Goal: Information Seeking & Learning: Learn about a topic

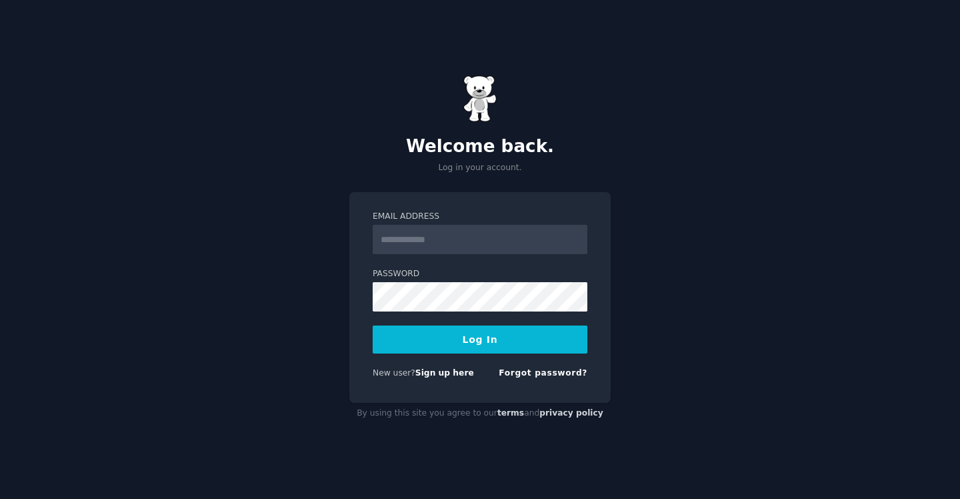
type input "**********"
click at [488, 345] on button "Log In" at bounding box center [480, 339] width 215 height 28
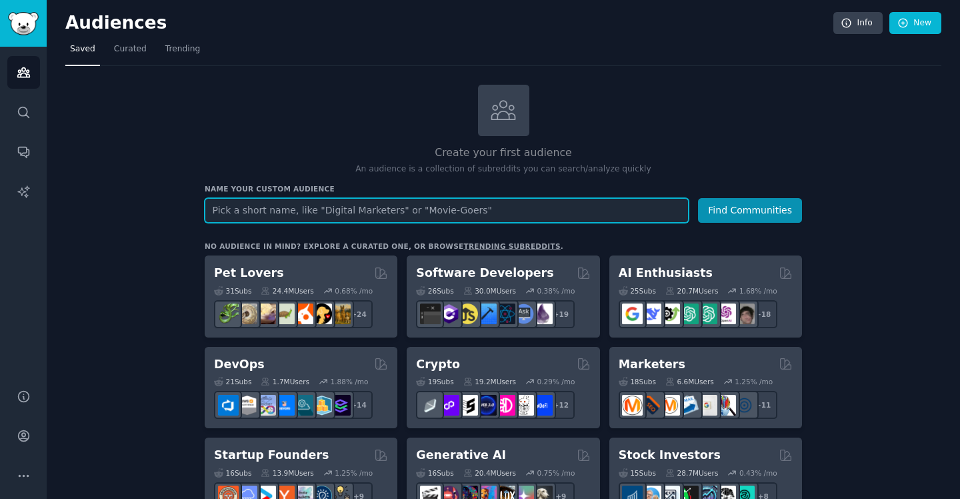
scroll to position [93, 0]
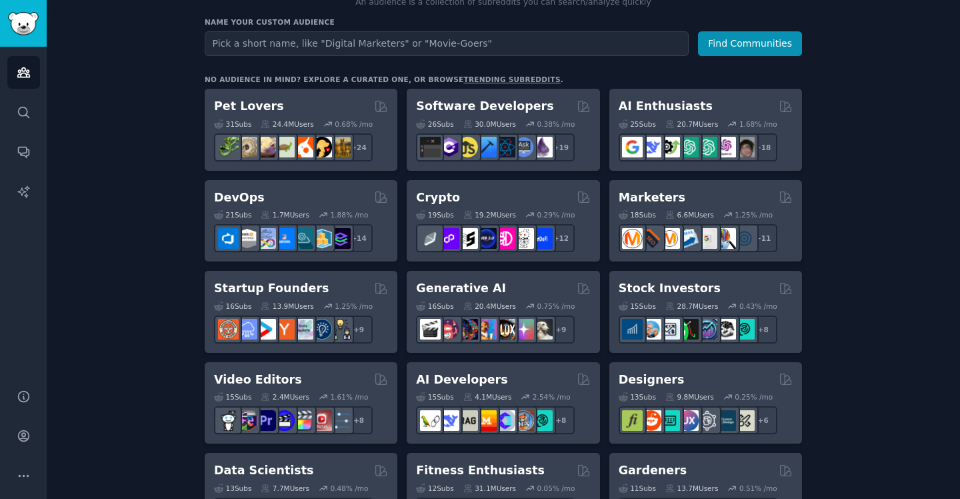
scroll to position [0, 0]
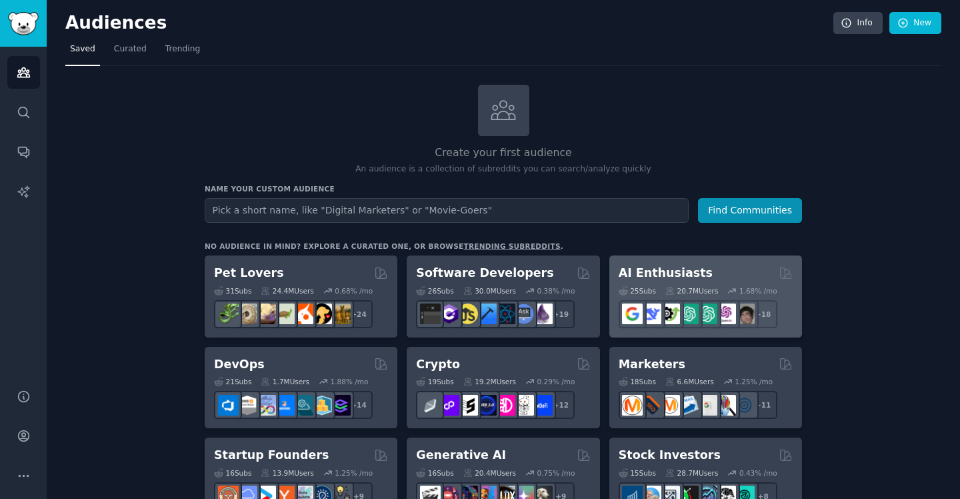
click at [654, 271] on h2 "AI Enthusiasts" at bounding box center [666, 273] width 94 height 17
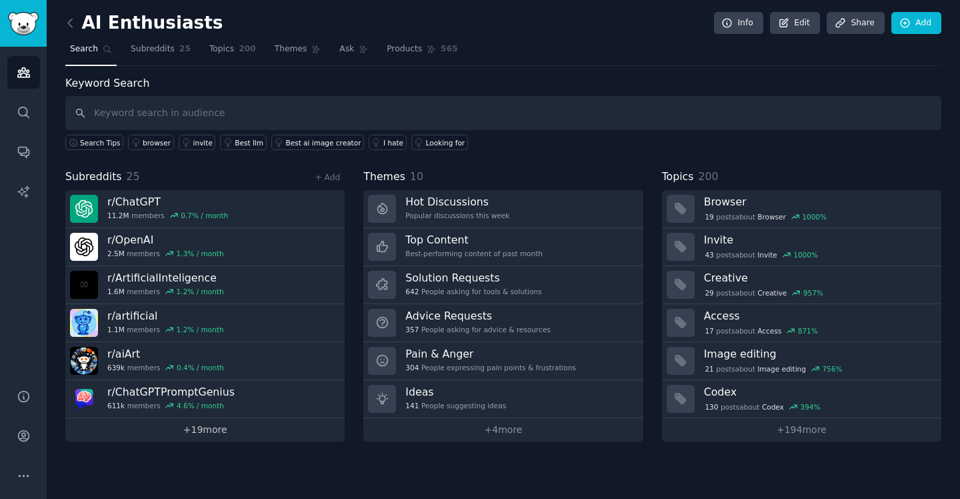
click at [221, 431] on link "+ 19 more" at bounding box center [204, 429] width 279 height 23
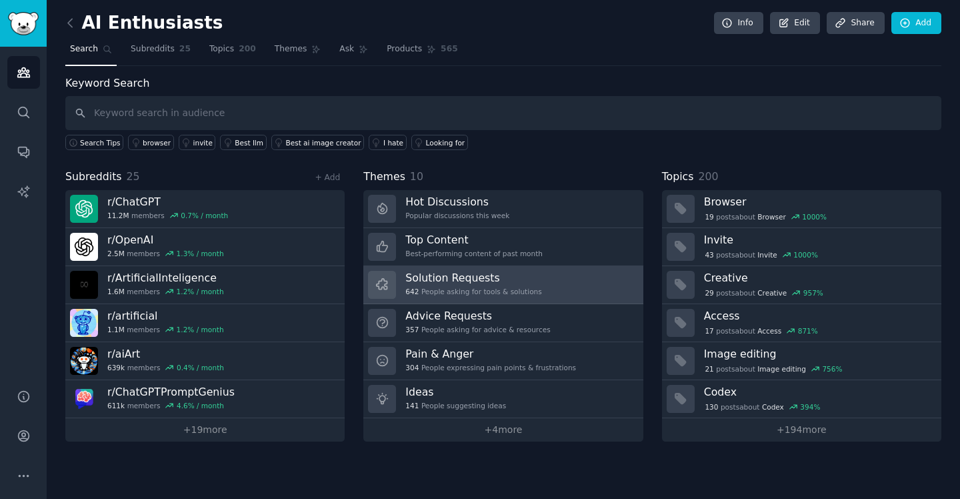
click at [444, 283] on h3 "Solution Requests" at bounding box center [474, 278] width 136 height 14
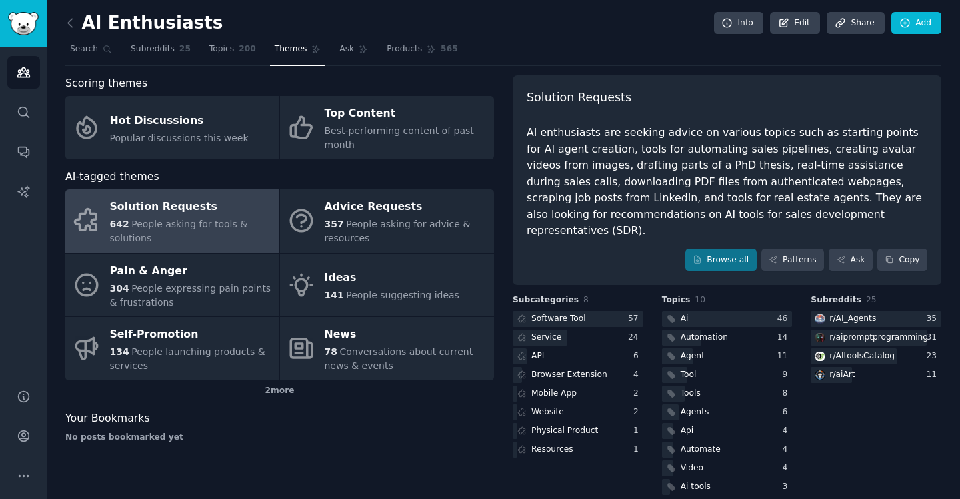
scroll to position [1, 0]
click at [727, 248] on link "Browse all" at bounding box center [721, 259] width 71 height 23
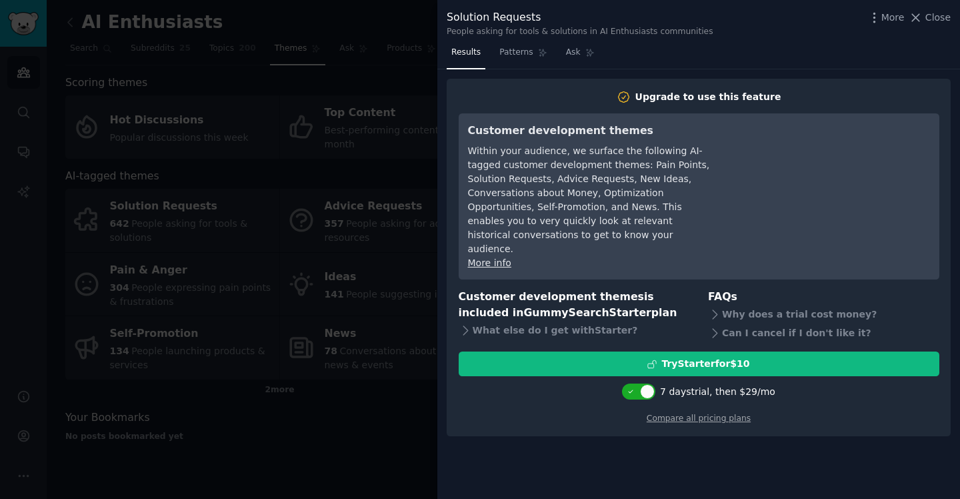
click at [376, 293] on div at bounding box center [480, 249] width 960 height 499
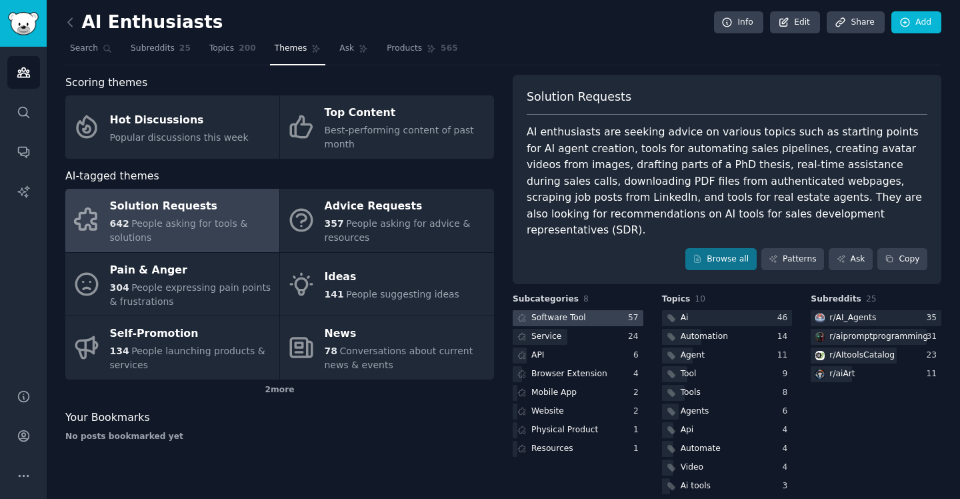
click at [612, 310] on div at bounding box center [578, 318] width 131 height 17
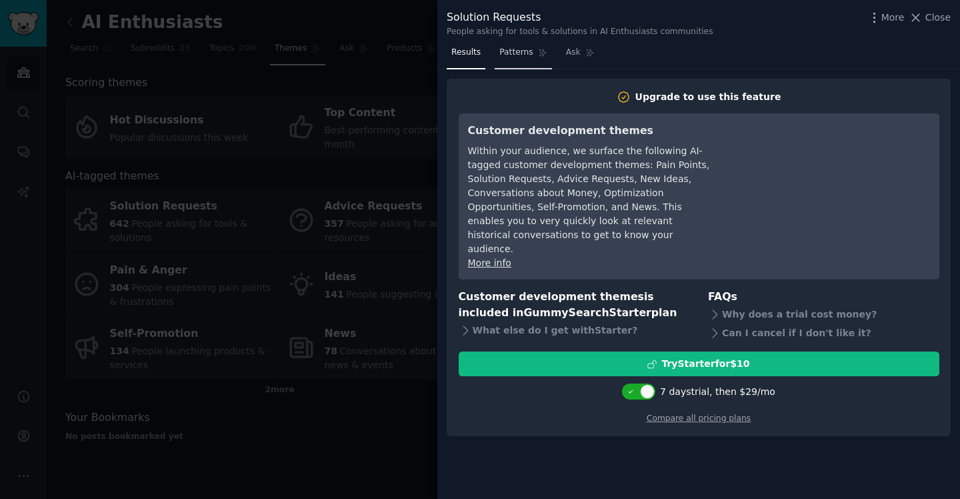
click at [538, 52] on icon at bounding box center [542, 52] width 9 height 9
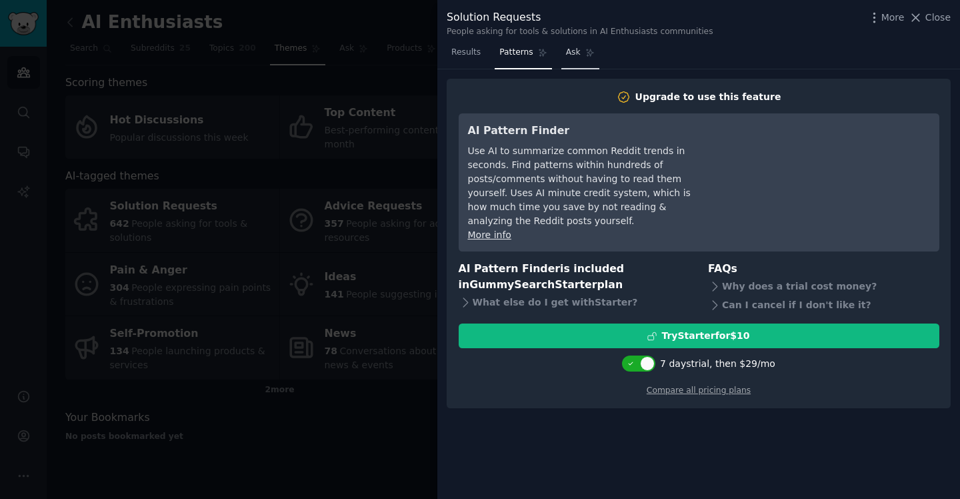
click at [575, 52] on span "Ask" at bounding box center [573, 53] width 15 height 12
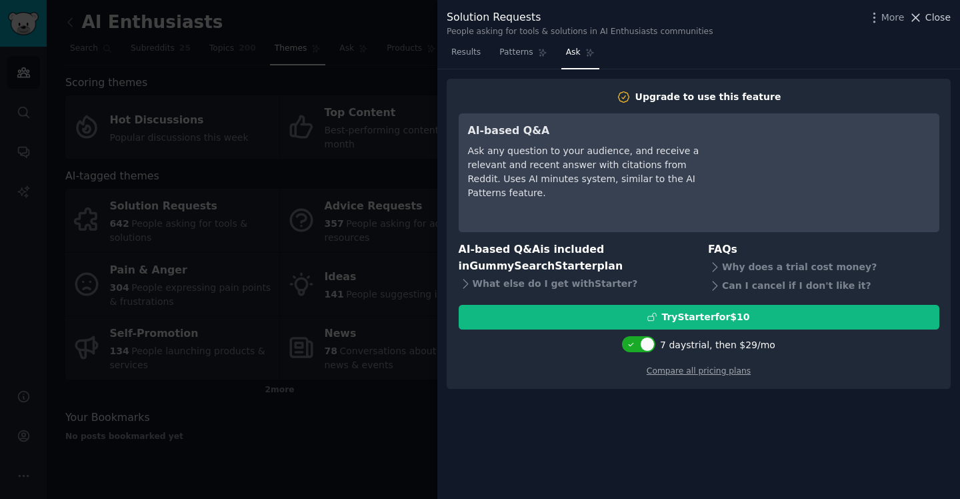
click at [919, 13] on icon at bounding box center [916, 18] width 14 height 14
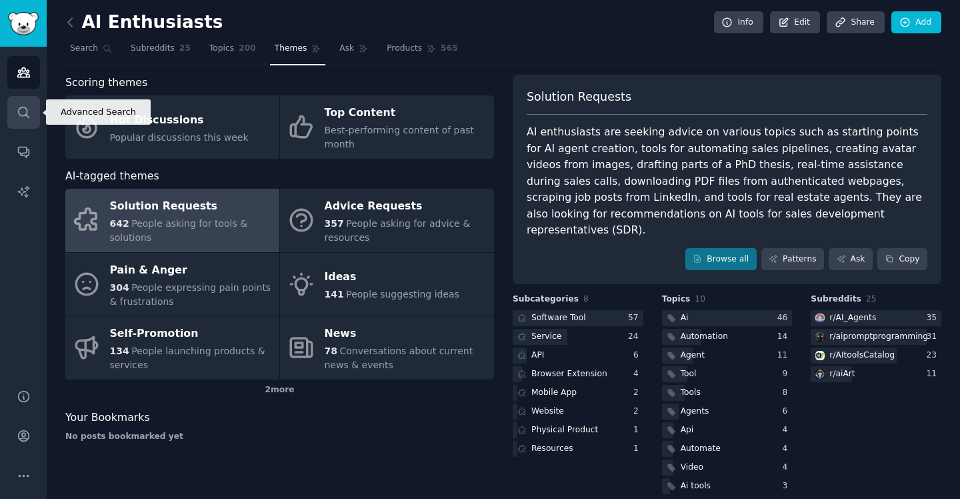
click at [10, 112] on link "Search" at bounding box center [23, 112] width 33 height 33
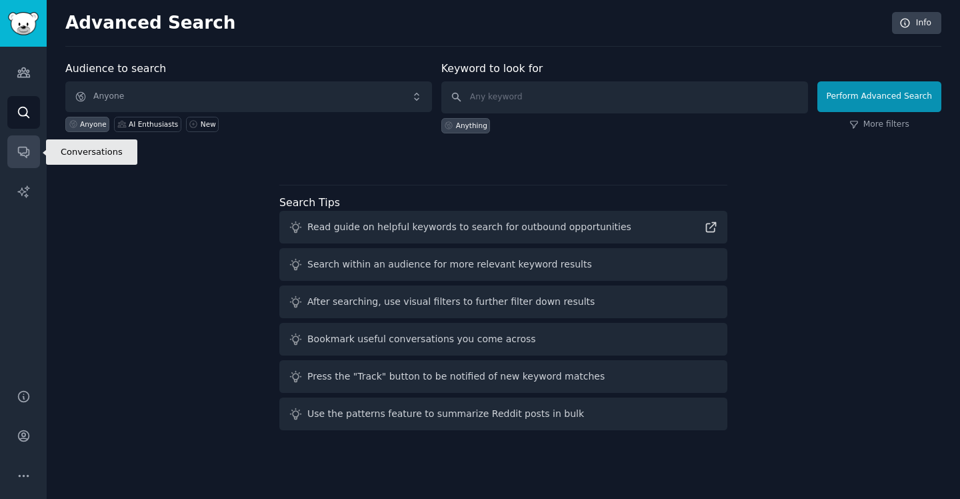
click at [13, 147] on link "Conversations" at bounding box center [23, 151] width 33 height 33
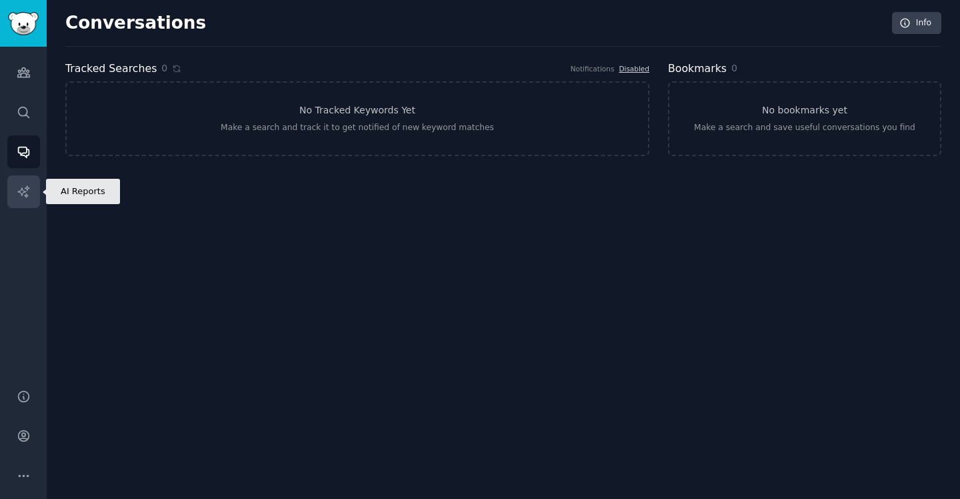
click at [16, 176] on link "AI Reports" at bounding box center [23, 191] width 33 height 33
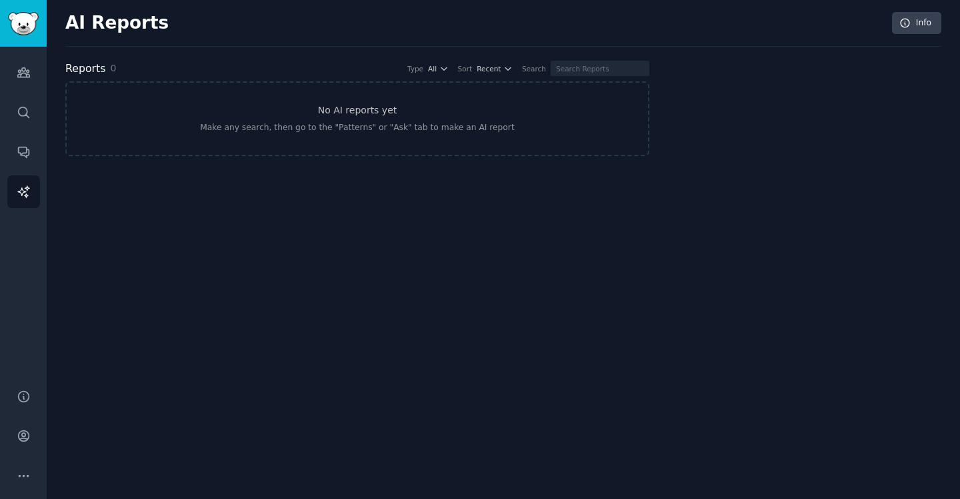
click at [21, 89] on div "Audiences Search Conversations AI Reports" at bounding box center [23, 210] width 47 height 326
click at [15, 71] on link "Audiences" at bounding box center [23, 72] width 33 height 33
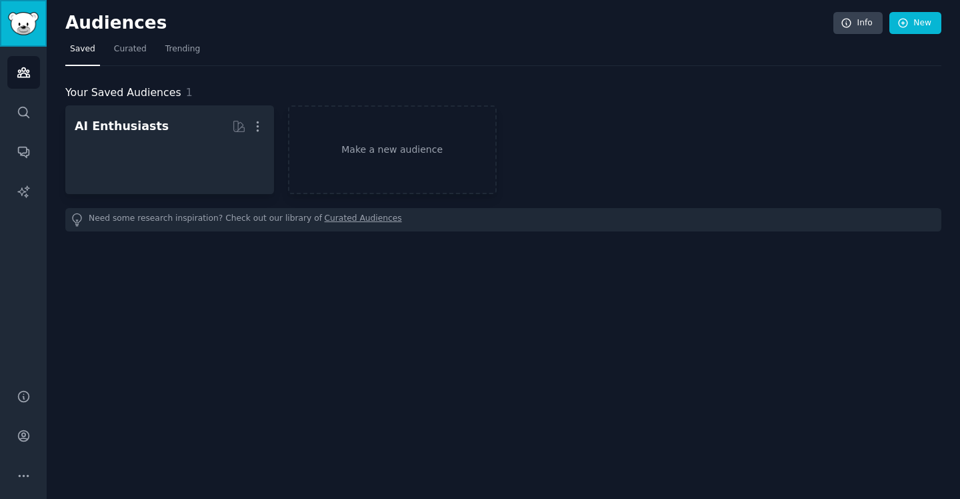
click at [16, 42] on link "Sidebar" at bounding box center [23, 23] width 47 height 47
click at [21, 23] on img "Sidebar" at bounding box center [23, 23] width 31 height 23
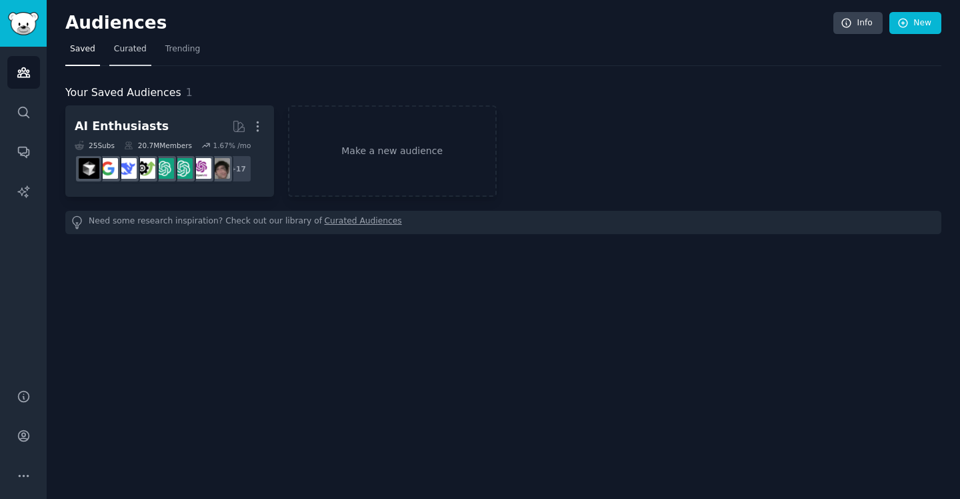
click at [128, 47] on span "Curated" at bounding box center [130, 49] width 33 height 12
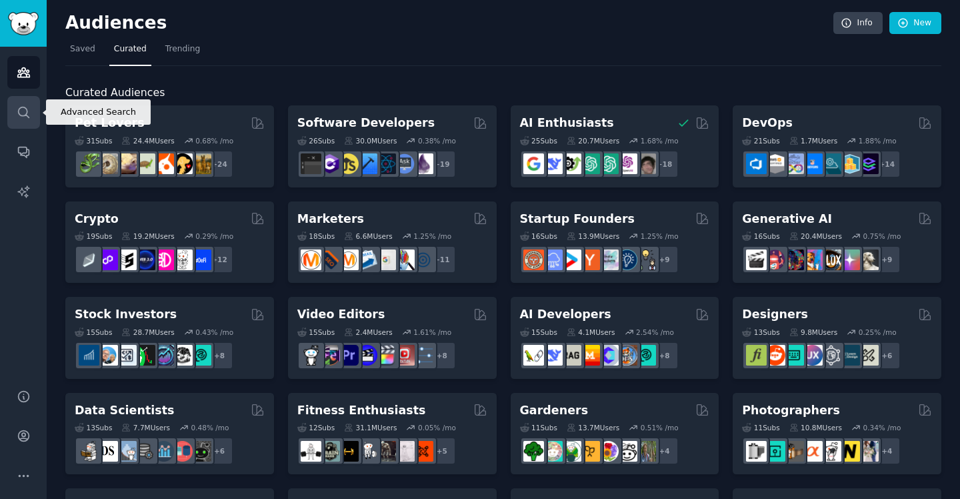
click at [34, 111] on link "Search" at bounding box center [23, 112] width 33 height 33
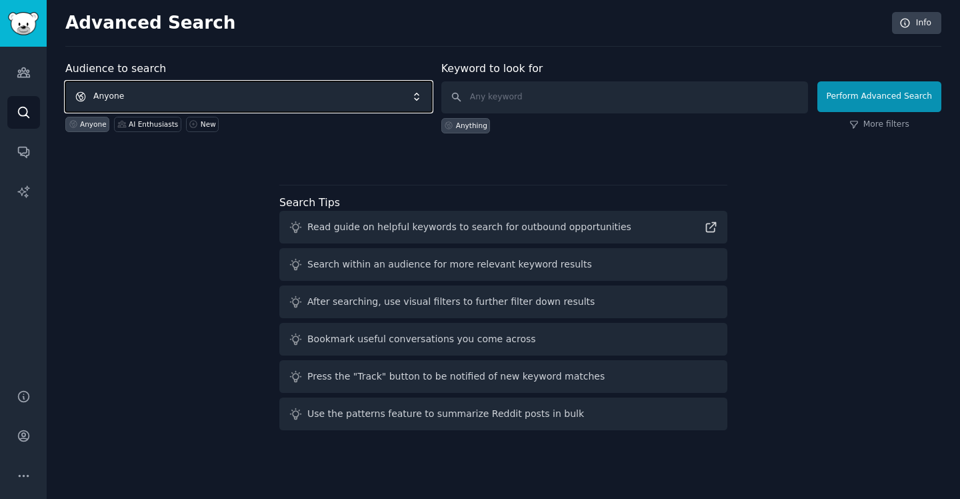
click at [153, 96] on span "Anyone" at bounding box center [248, 96] width 367 height 31
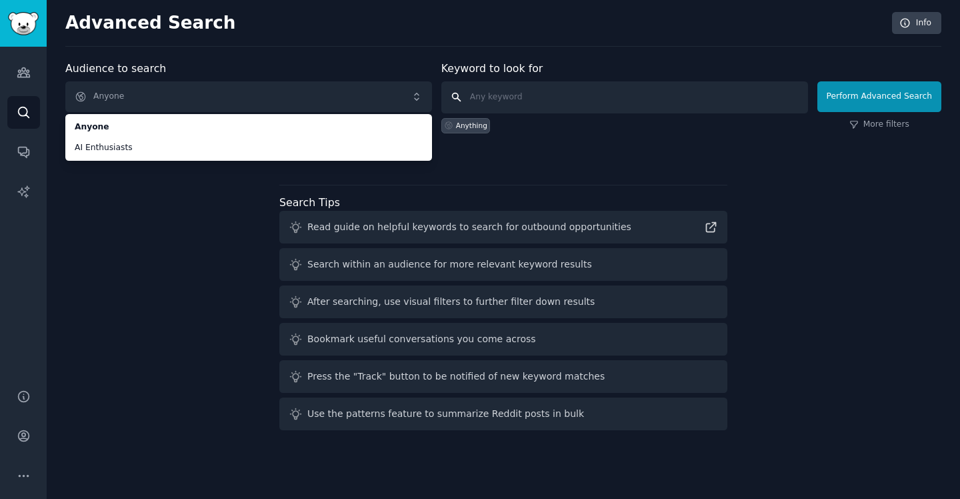
click at [522, 91] on input "text" at bounding box center [625, 97] width 367 height 32
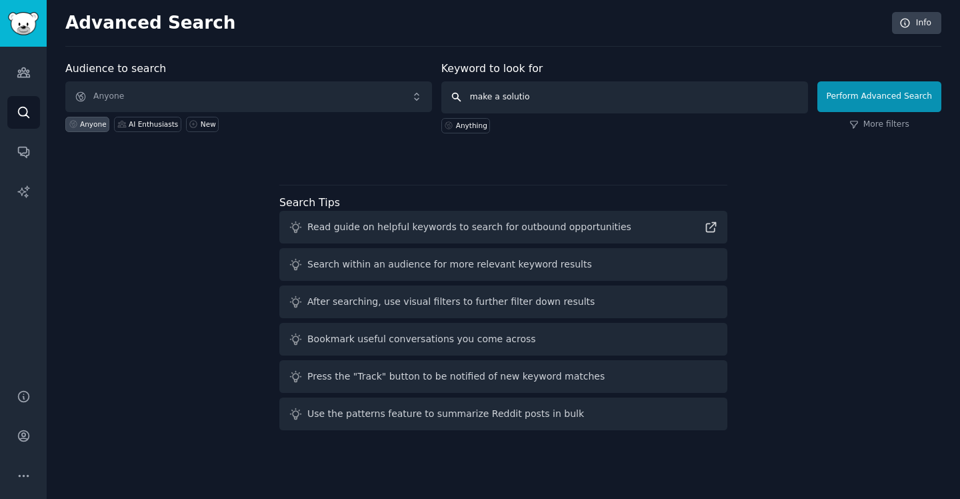
type input "make a solution"
click button "Perform Advanced Search" at bounding box center [880, 96] width 124 height 31
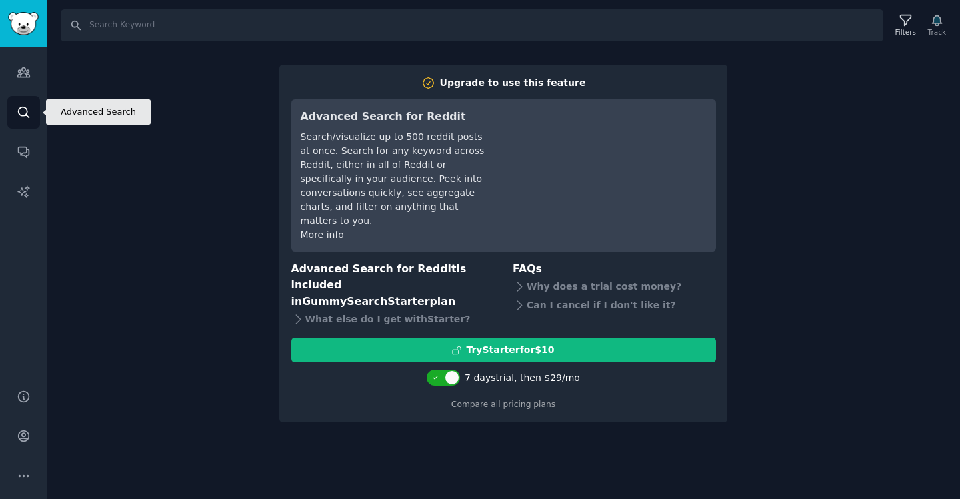
click at [15, 97] on link "Search" at bounding box center [23, 112] width 33 height 33
